Goal: Information Seeking & Learning: Check status

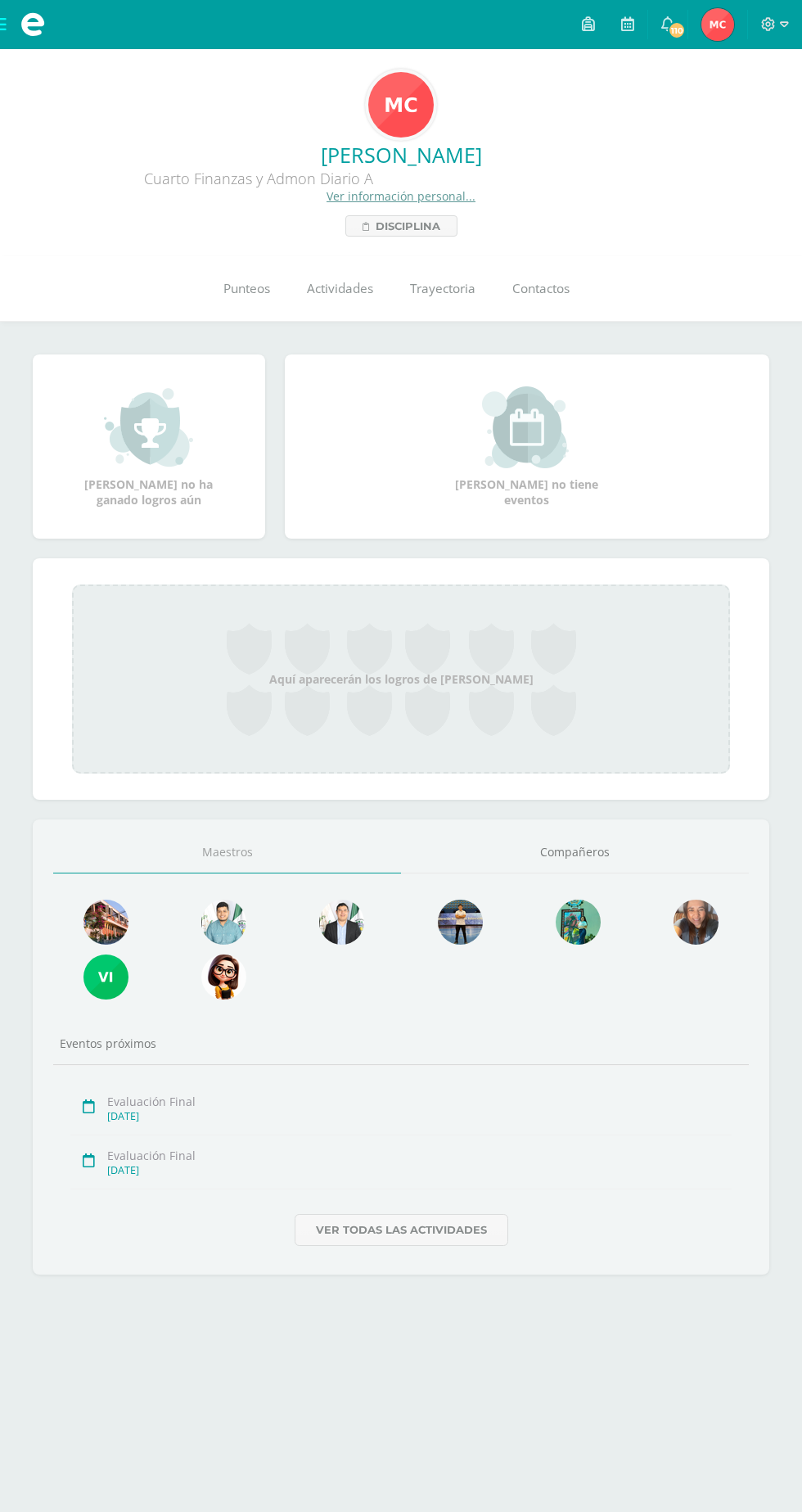
click at [272, 281] on link "Punteos" at bounding box center [246, 289] width 83 height 65
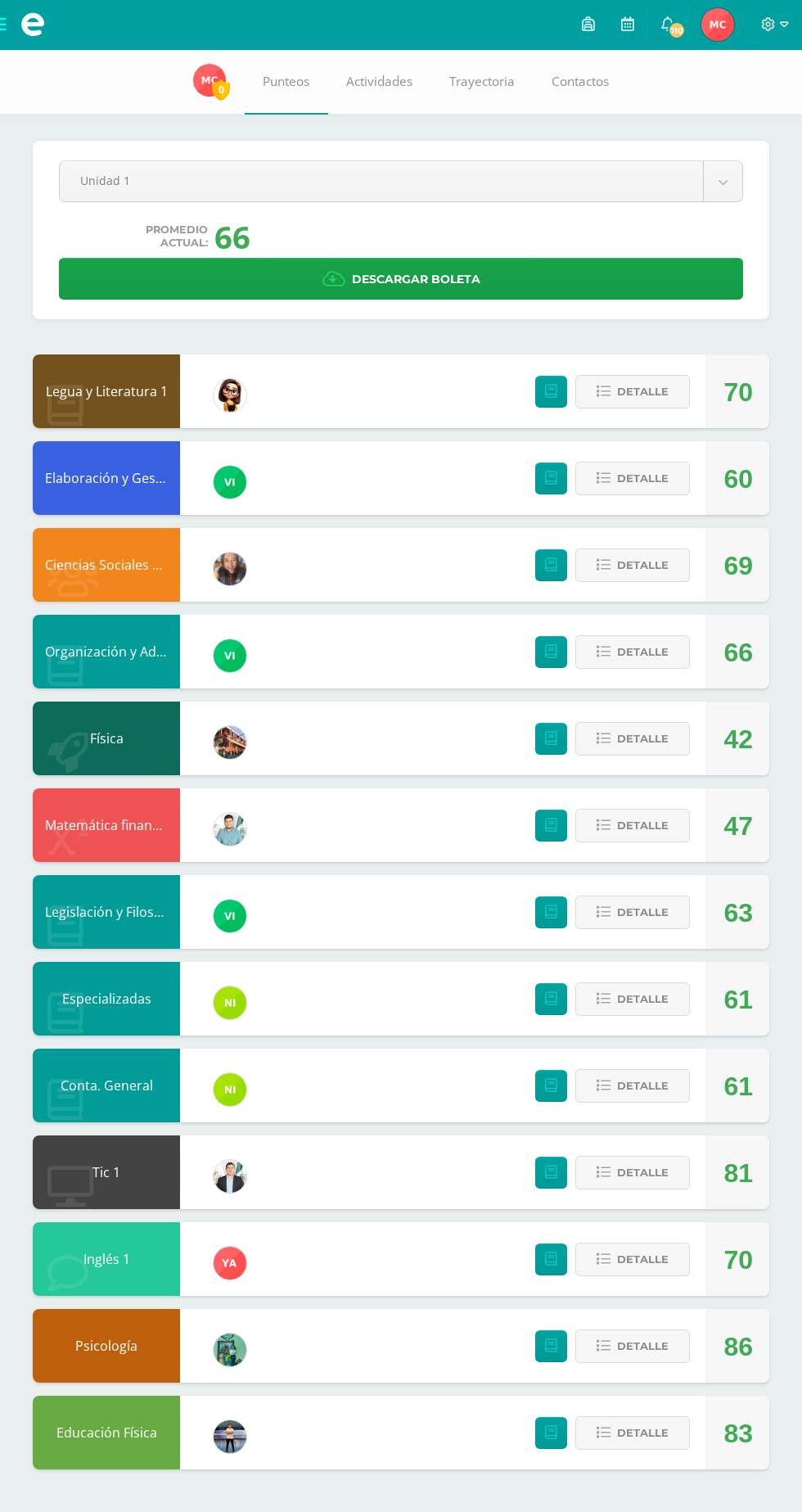
click at [138, 193] on body "Mis cursos Archivos Cerrar panel Ciencias Sociales y Formación Ciudadana Cuarto…" at bounding box center [401, 751] width 802 height 1502
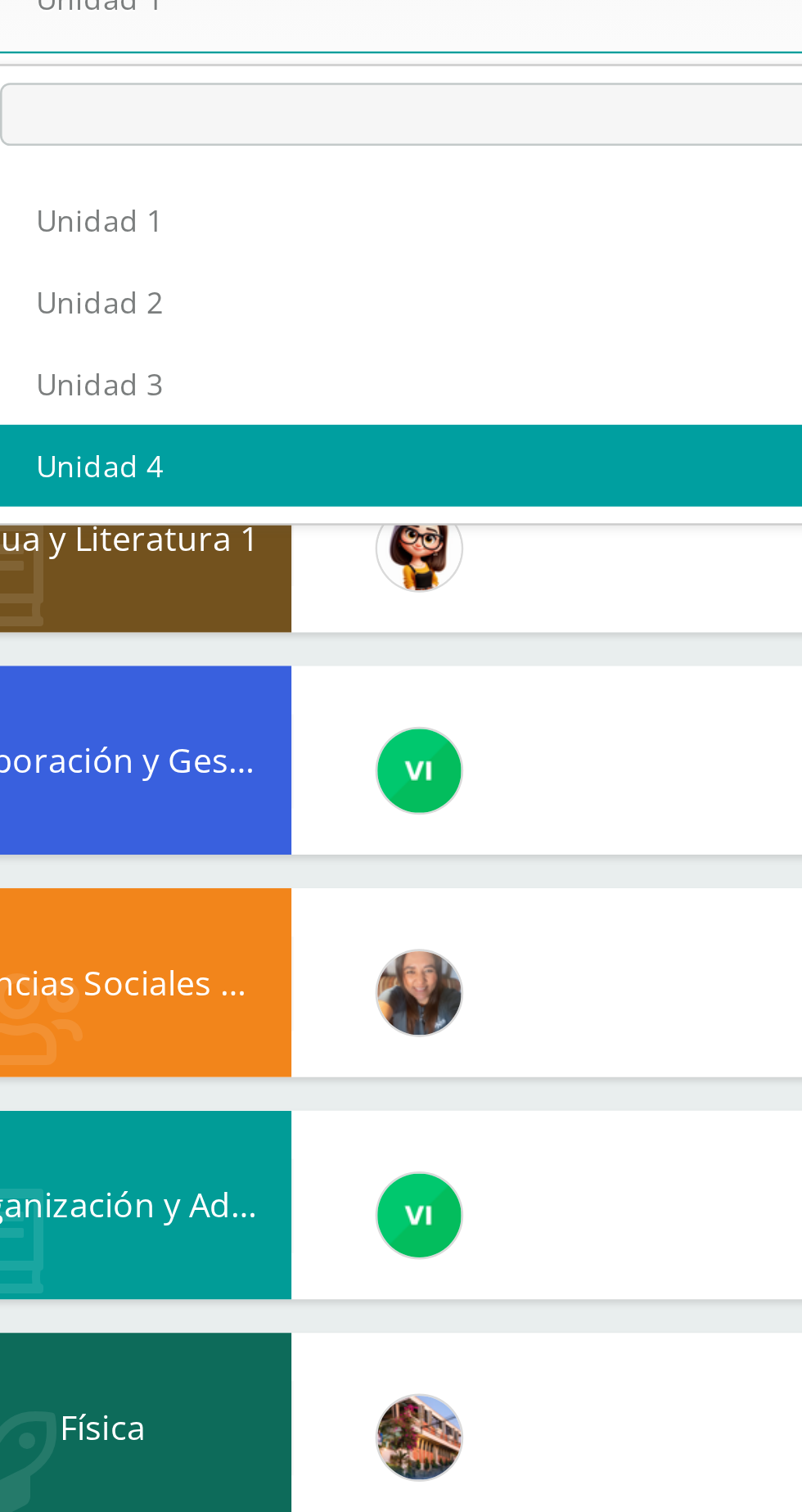
select select "Unidad 4"
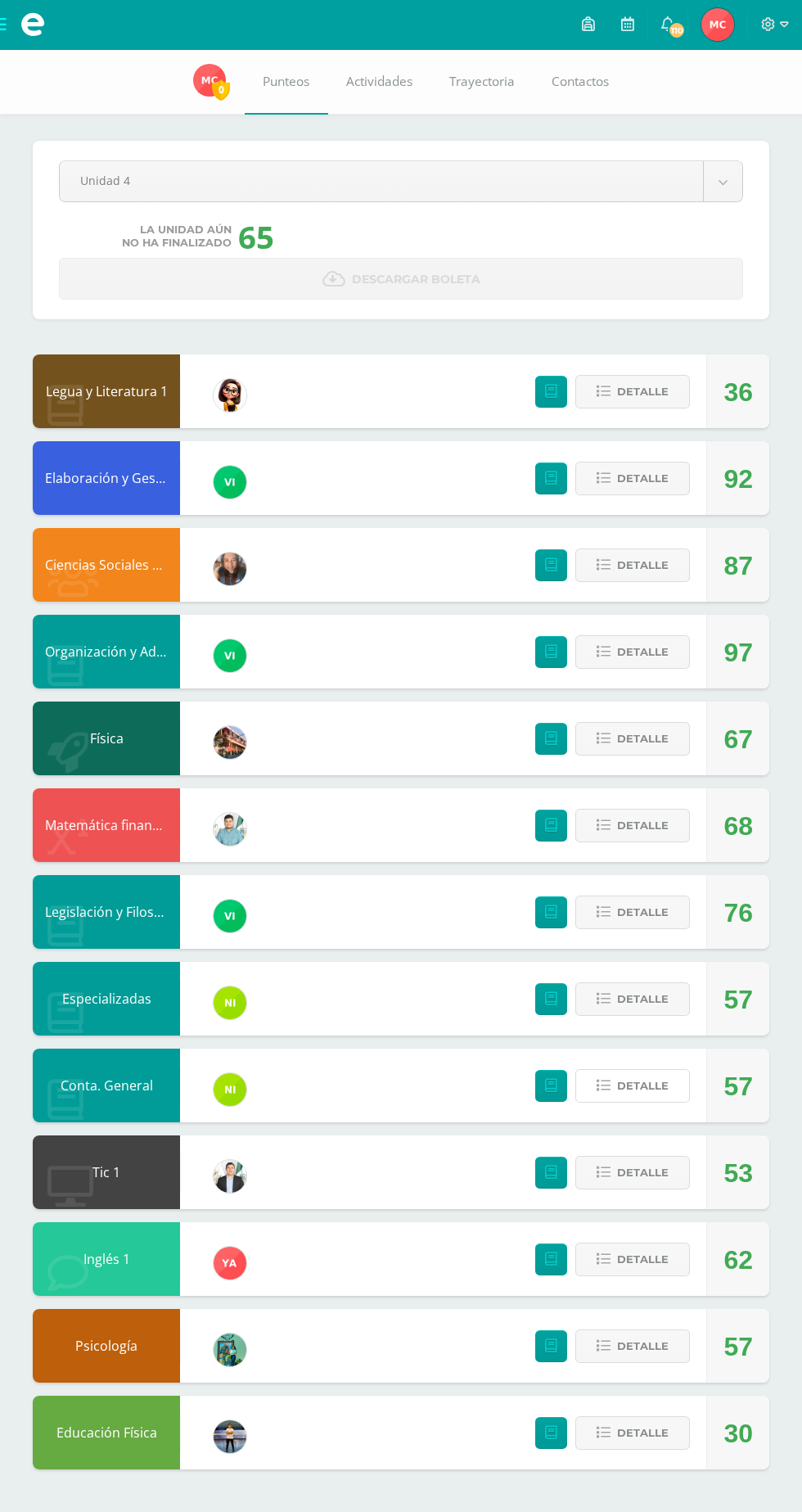
click at [625, 1099] on span "Detalle" at bounding box center [643, 1085] width 52 height 30
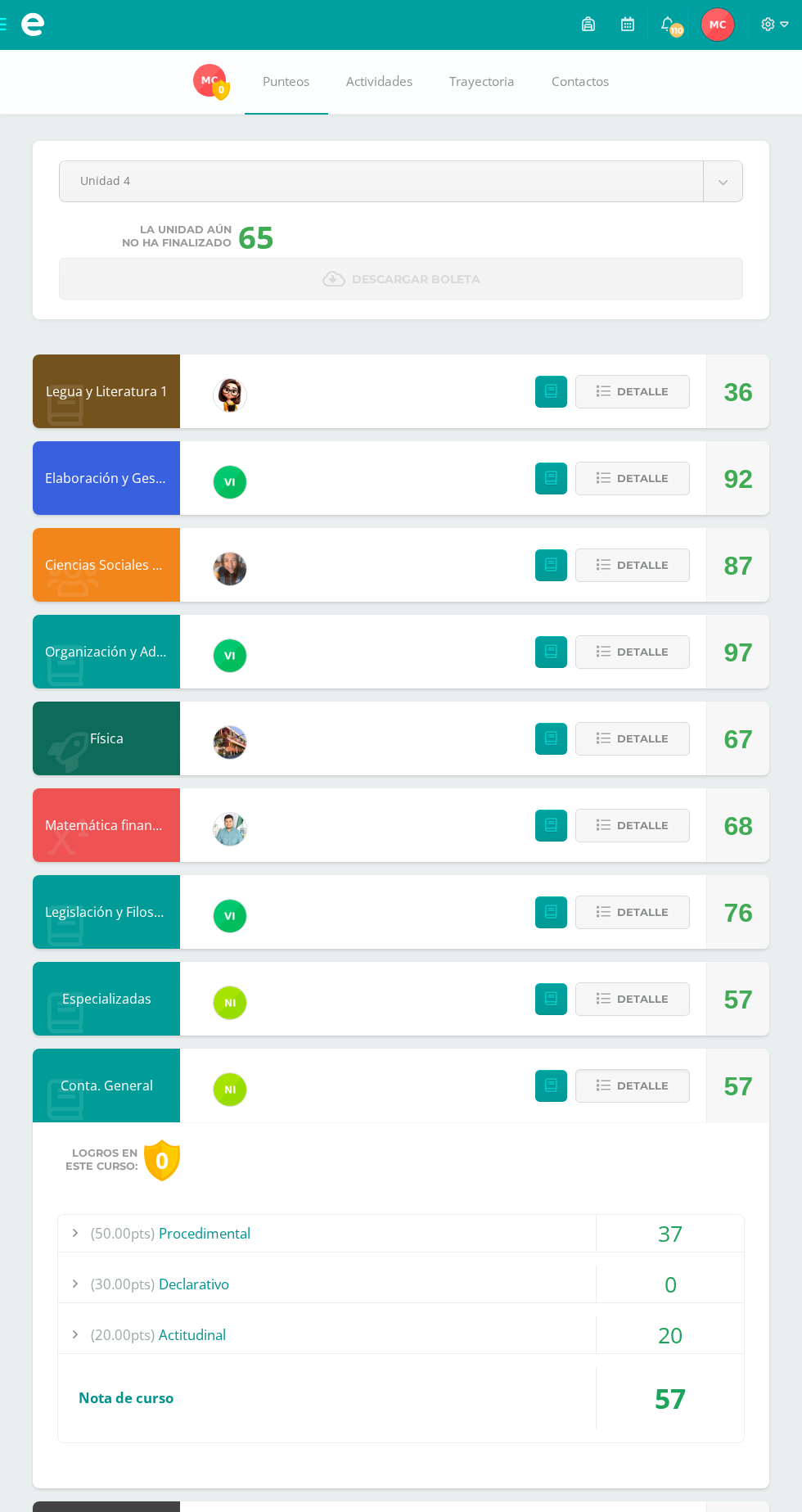
click at [708, 1293] on div "0" at bounding box center [670, 1283] width 148 height 37
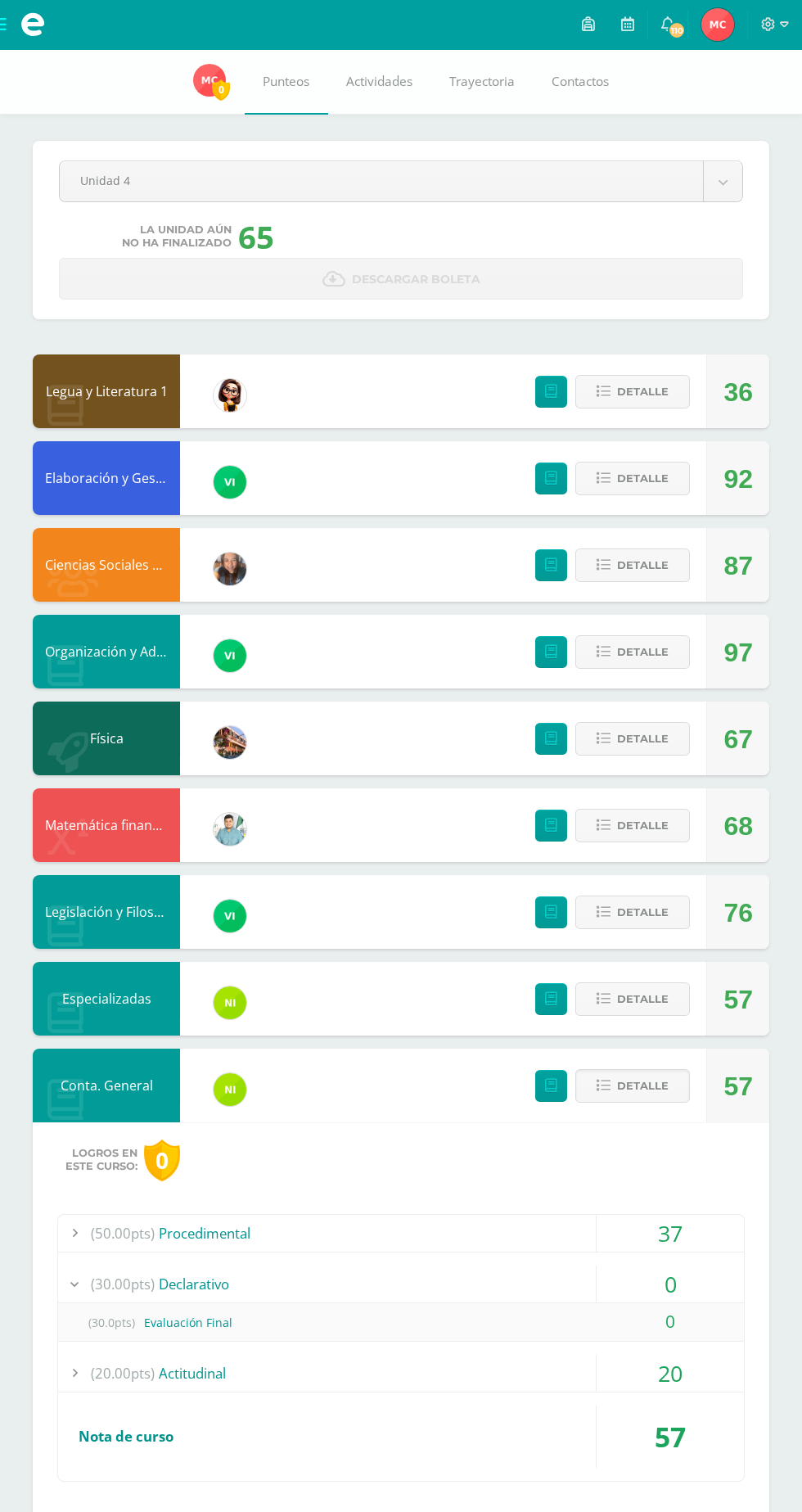
click at [6, 401] on div "Pendiente Unidad 4 Unidad 1 Unidad 2 Unidad 3 Unidad 4 La unidad aún no ha fina…" at bounding box center [401, 977] width 802 height 1858
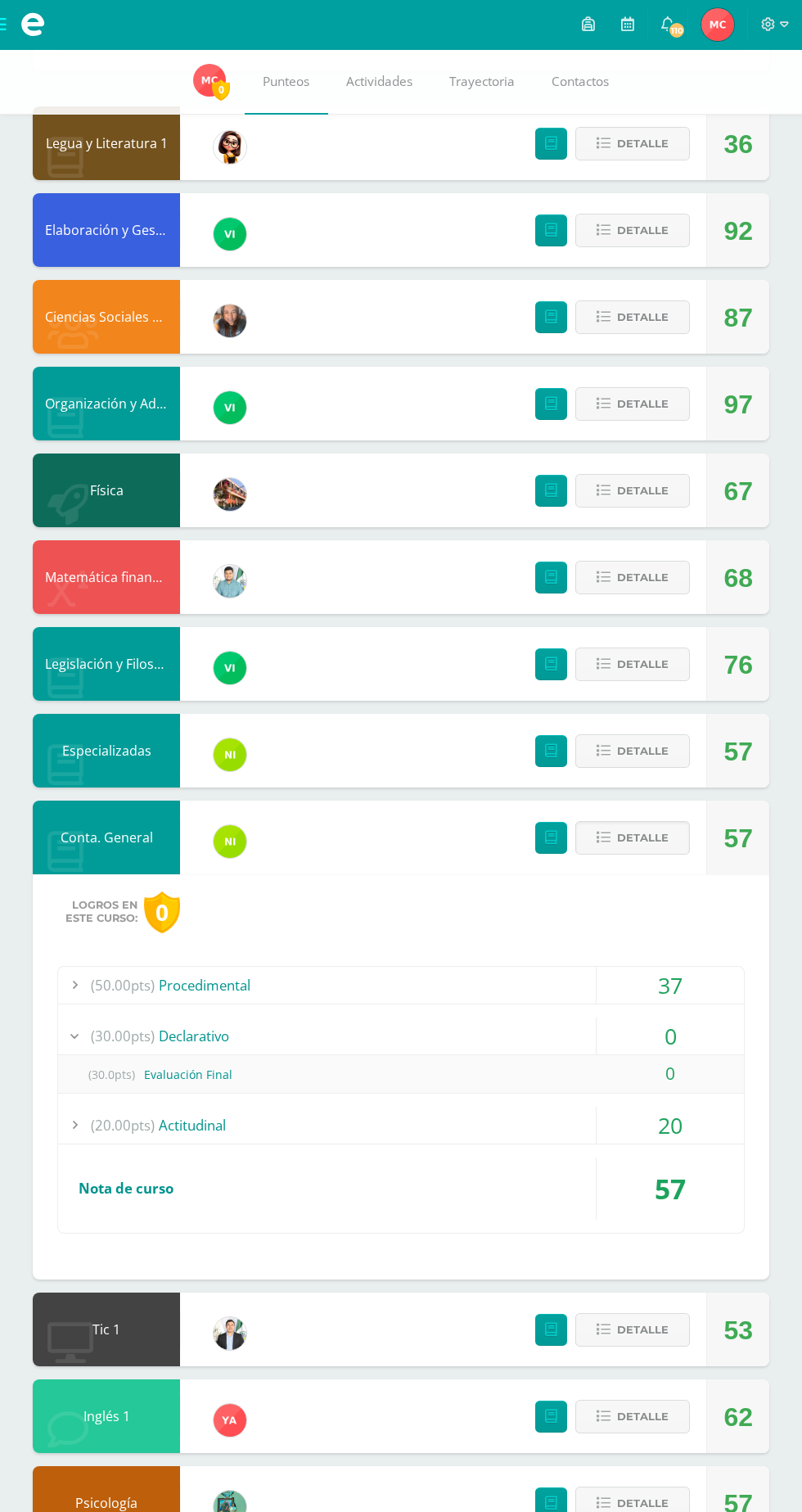
scroll to position [270, 0]
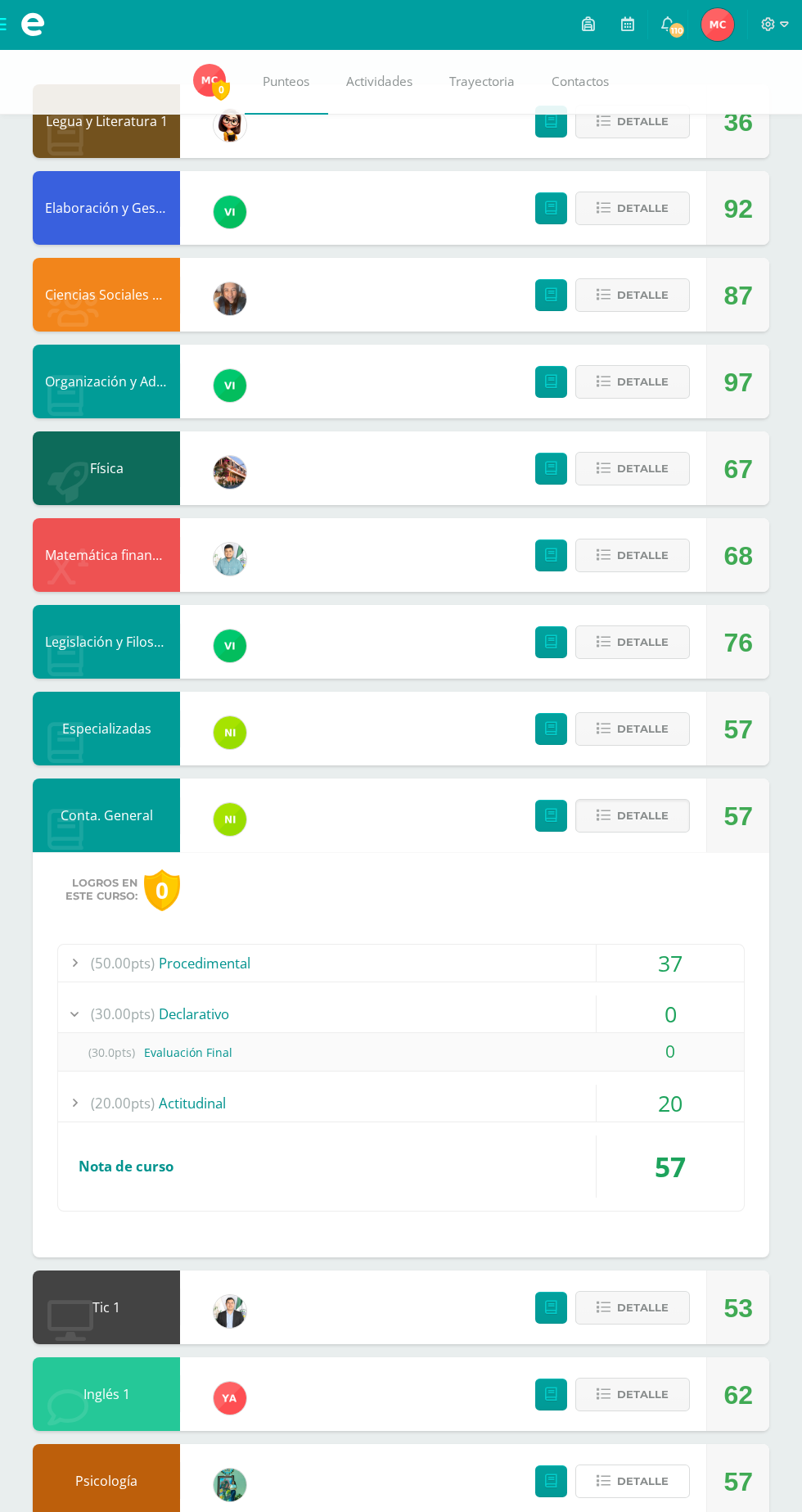
click at [665, 1487] on span "Detalle" at bounding box center [643, 1480] width 52 height 30
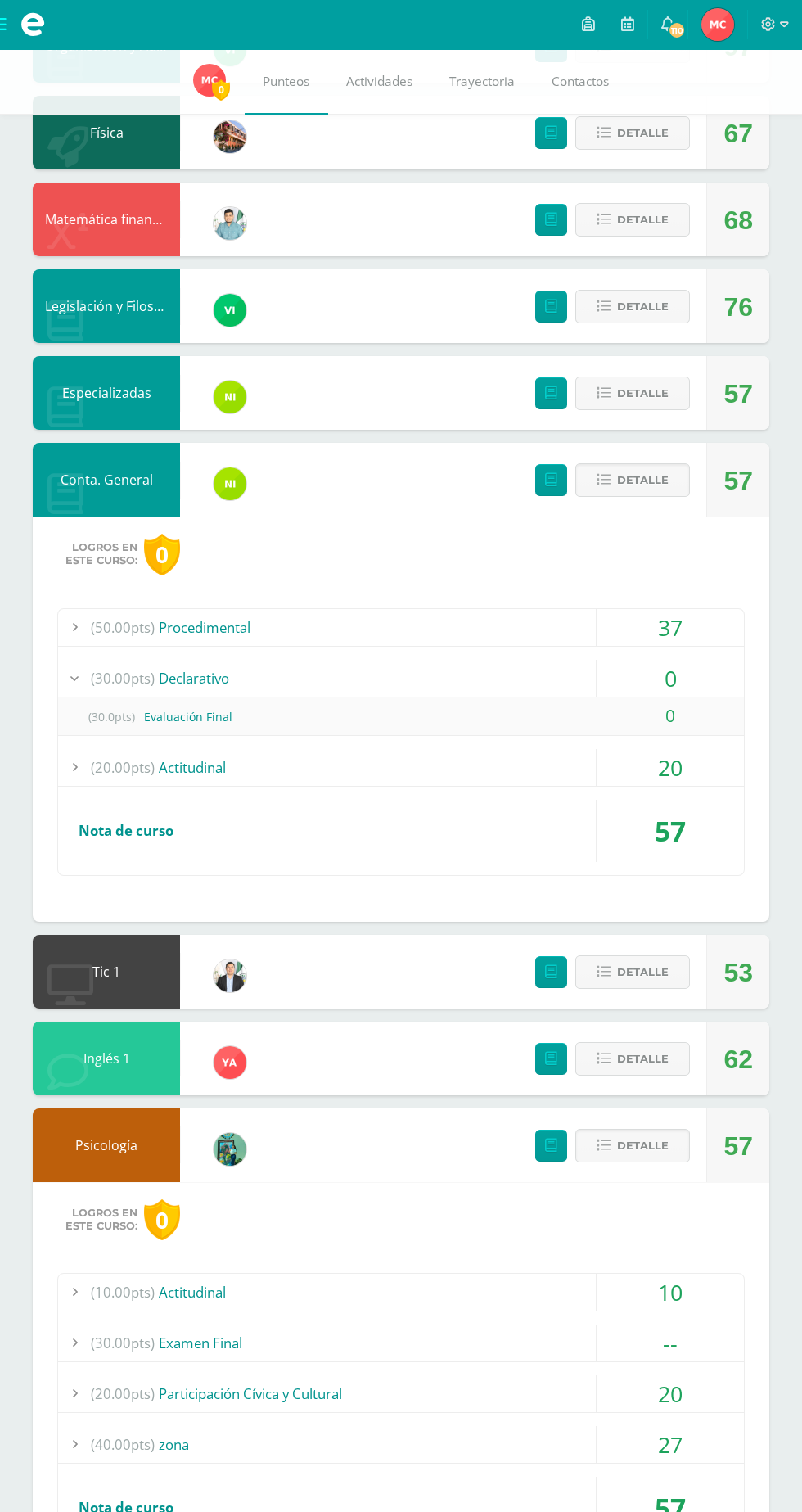
scroll to position [731, 0]
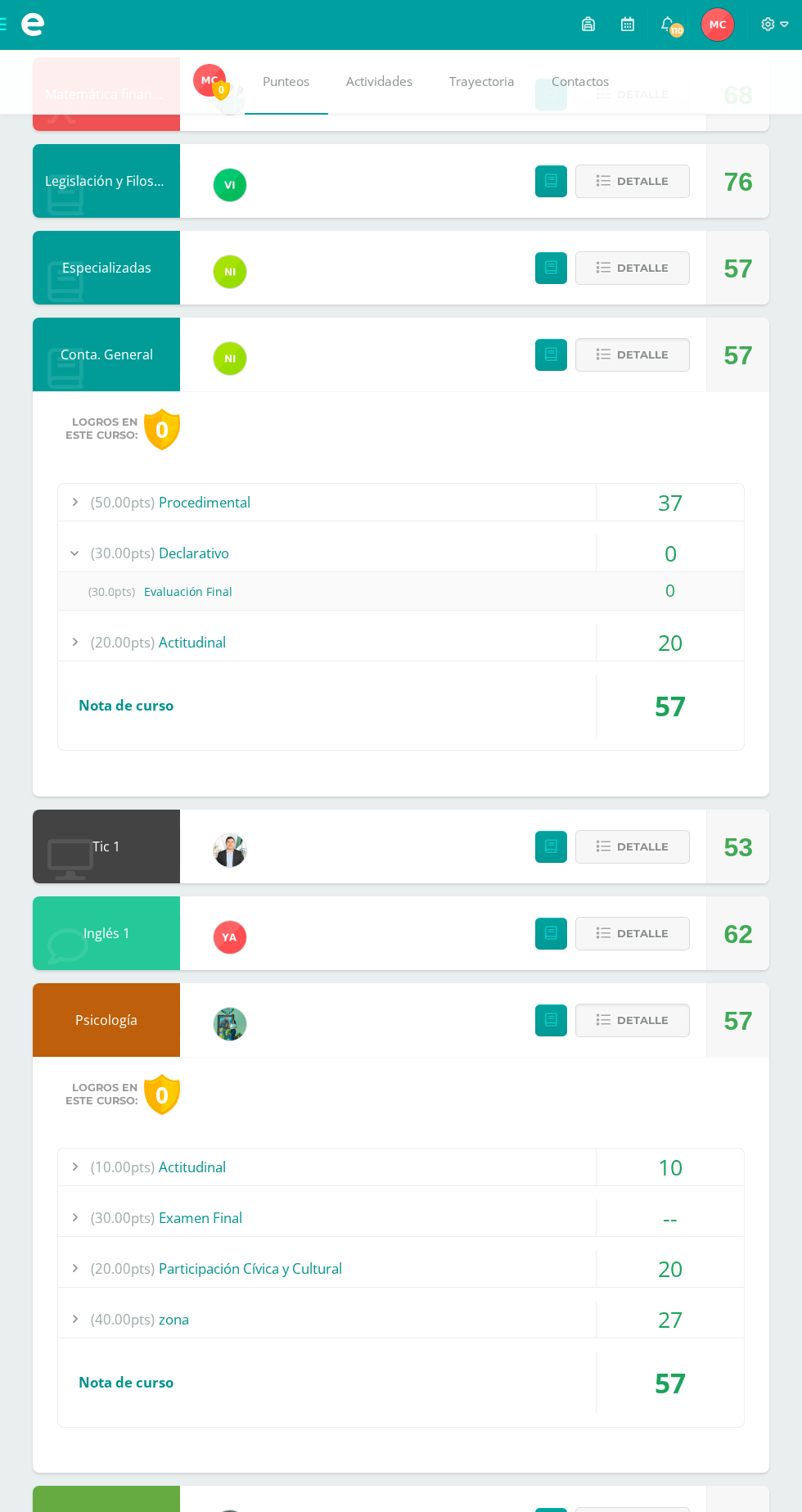
click at [114, 503] on span "(50.00pts)" at bounding box center [122, 502] width 64 height 37
